Goal: Task Accomplishment & Management: Manage account settings

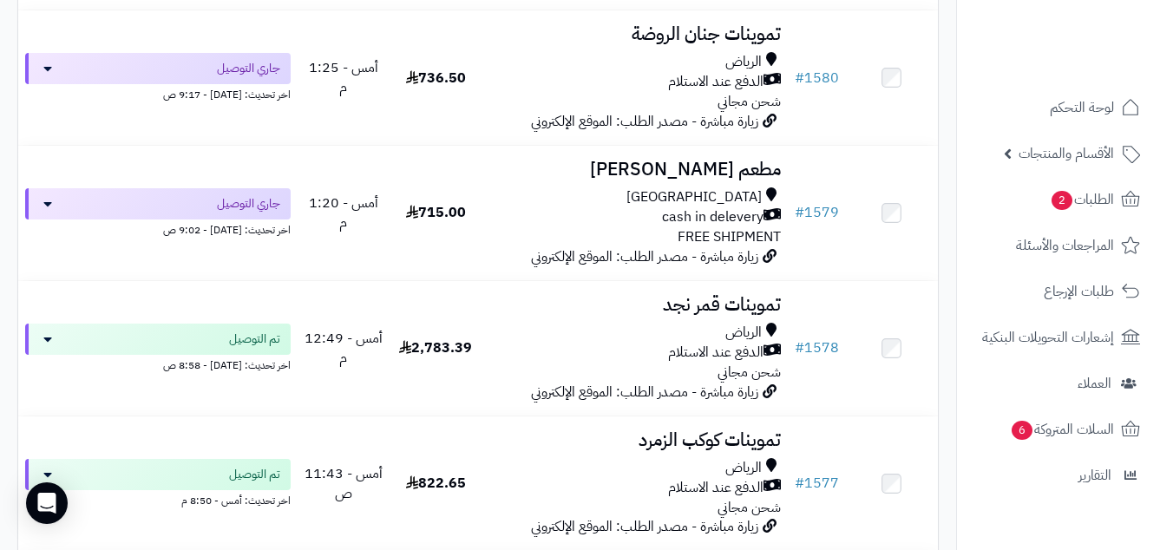
scroll to position [2199, 0]
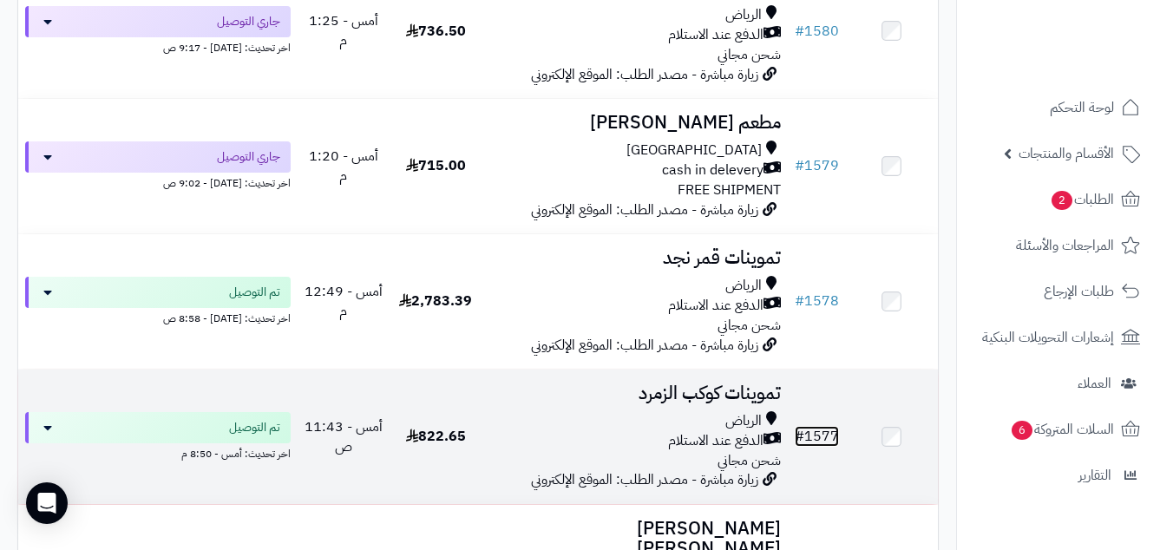
click at [822, 446] on link "# 1577" at bounding box center [817, 436] width 44 height 21
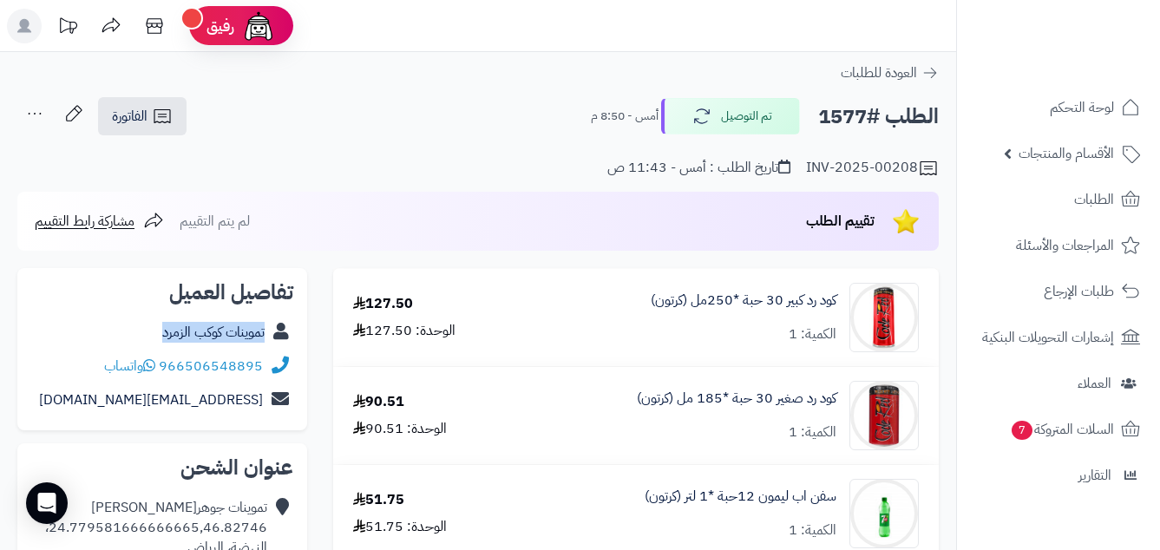
copy div "تموينات كوكب الزمرد"
drag, startPoint x: 159, startPoint y: 328, endPoint x: 295, endPoint y: 349, distance: 137.8
click at [295, 349] on div "تفاصيل العميل تموينات كوكب الزمرد 966506548895 واتساب frf@ww.com" at bounding box center [162, 349] width 290 height 163
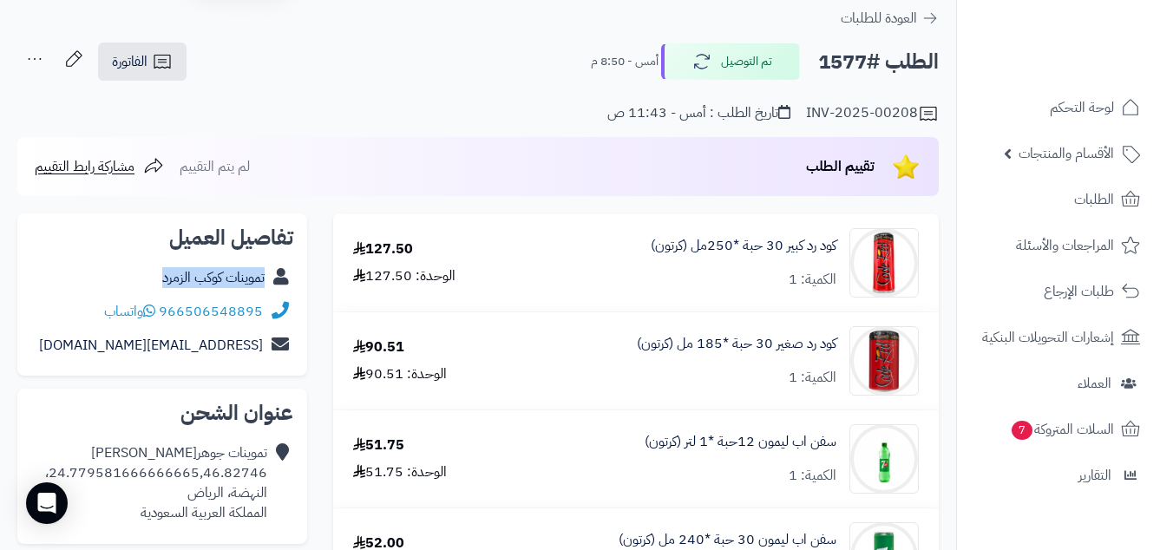
scroll to position [50, 0]
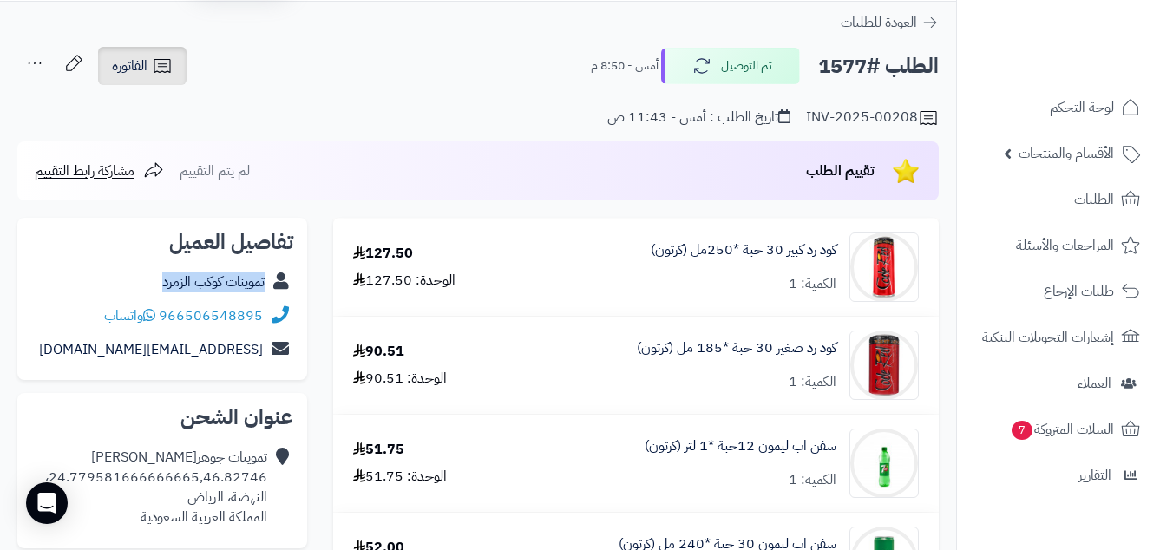
click at [134, 69] on span "الفاتورة" at bounding box center [130, 66] width 36 height 21
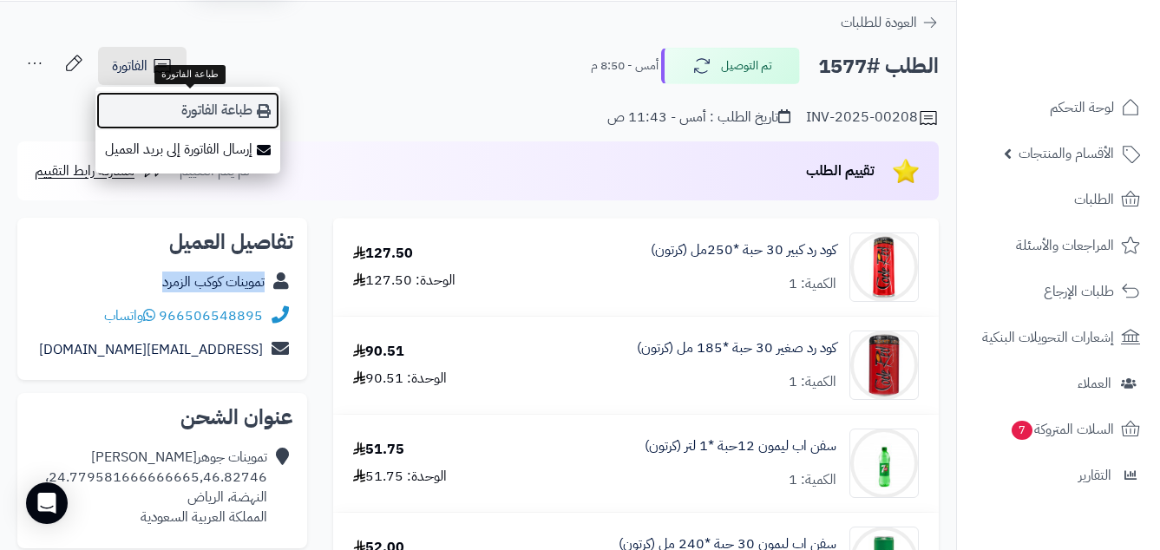
click at [213, 110] on link "طباعة الفاتورة" at bounding box center [187, 110] width 185 height 39
